Goal: Information Seeking & Learning: Learn about a topic

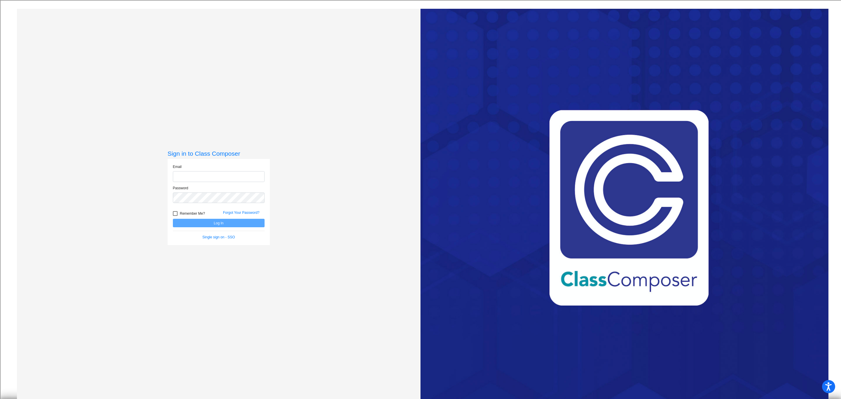
type input "[EMAIL_ADDRESS][DOMAIN_NAME]"
click at [208, 225] on button "Log In" at bounding box center [219, 223] width 92 height 8
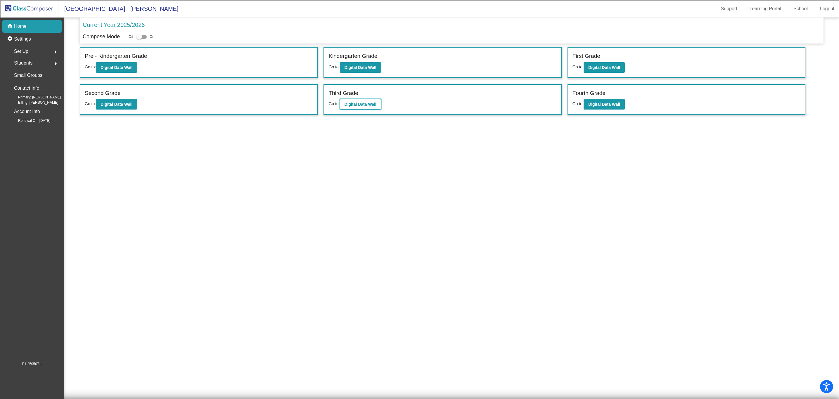
click at [359, 105] on b "Digital Data Wall" at bounding box center [360, 104] width 32 height 5
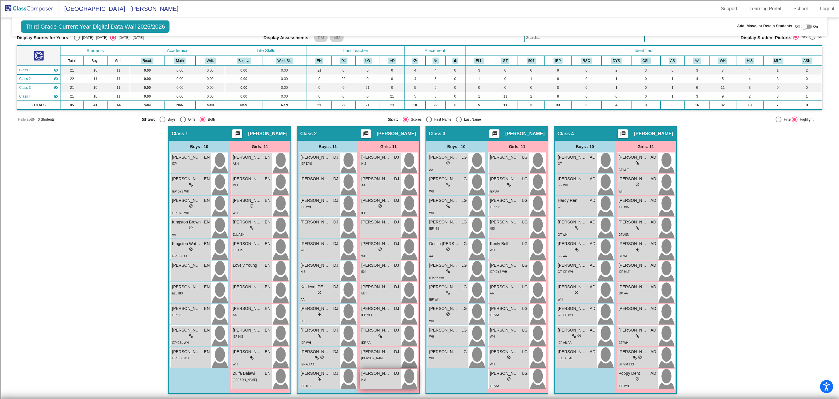
scroll to position [0, 0]
click at [195, 244] on span "Kingston Waters" at bounding box center [186, 243] width 29 height 6
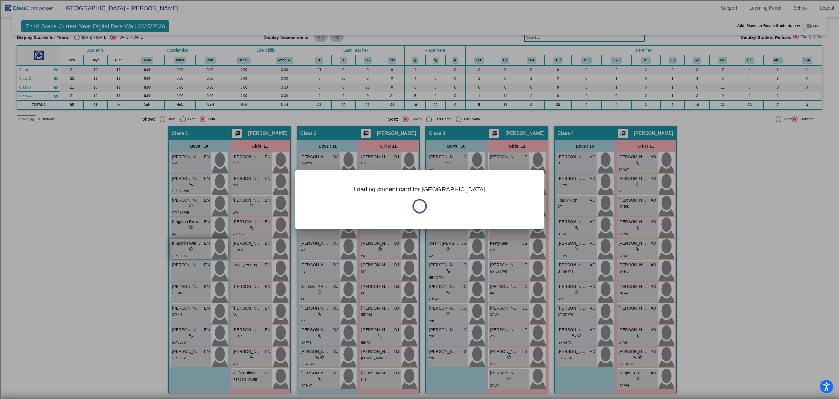
scroll to position [0, 0]
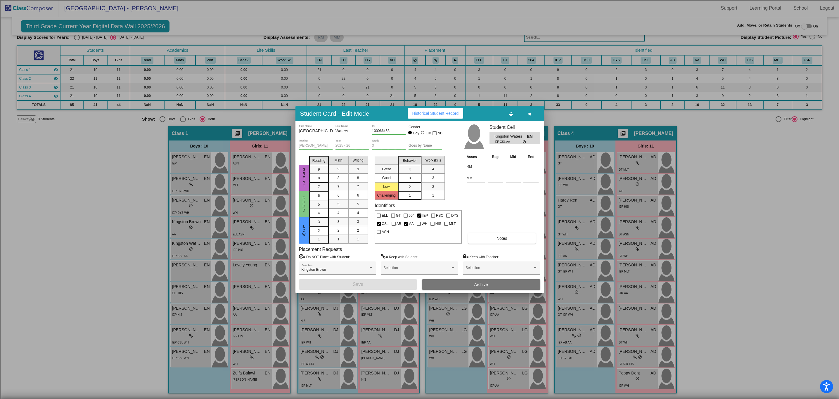
click at [534, 112] on button "button" at bounding box center [529, 113] width 19 height 11
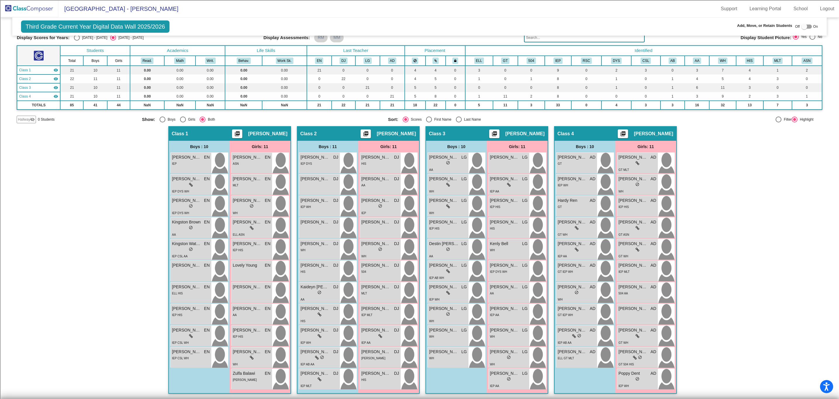
scroll to position [0, 0]
click at [179, 248] on div "lock do_not_disturb_alt" at bounding box center [191, 250] width 38 height 6
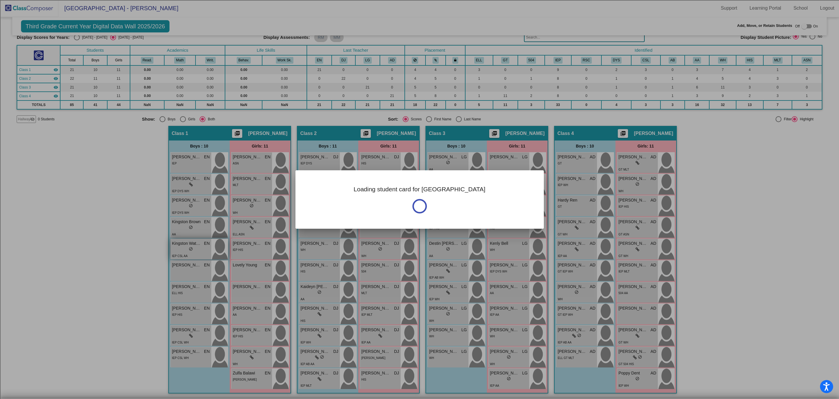
scroll to position [0, 0]
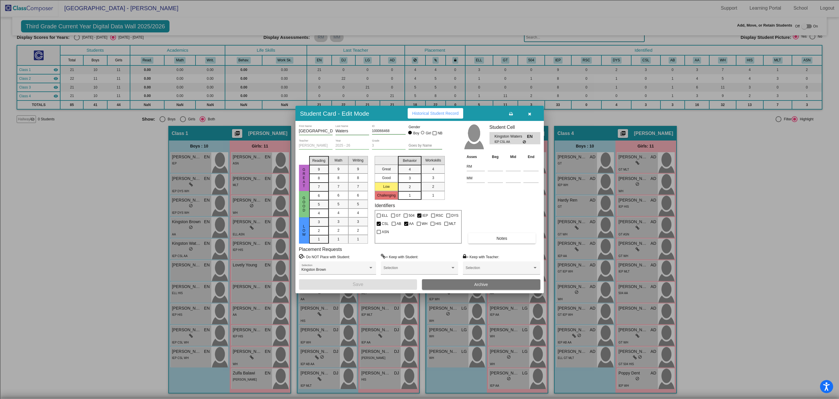
click at [425, 115] on span "Historical Student Record" at bounding box center [435, 113] width 46 height 5
